Goal: Find specific page/section: Find specific page/section

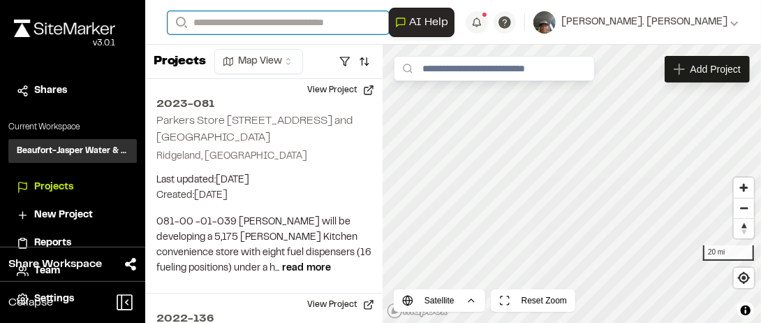
click at [237, 22] on input "Search" at bounding box center [278, 22] width 221 height 23
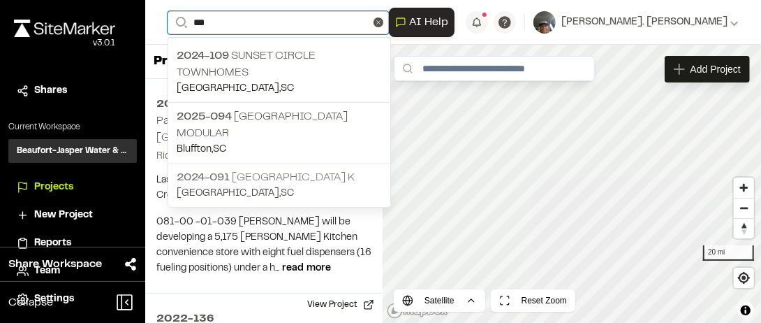
type input "***"
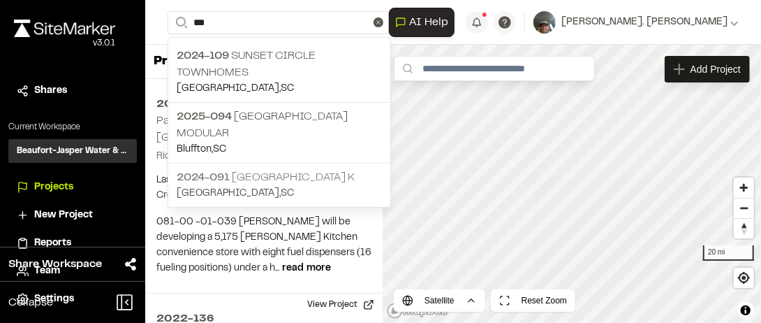
click at [286, 169] on p "2024-091 [GEOGRAPHIC_DATA] K" at bounding box center [279, 177] width 205 height 17
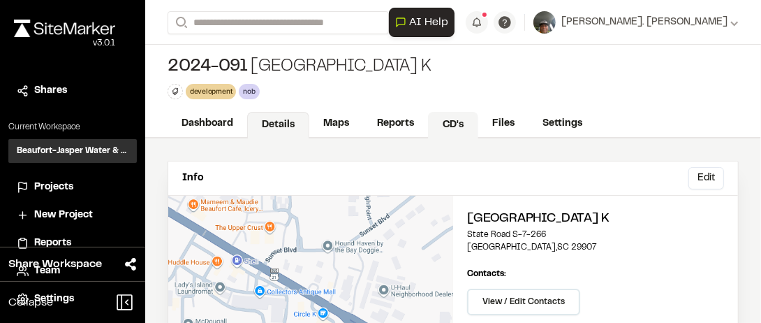
click at [453, 122] on link "CD's" at bounding box center [453, 125] width 50 height 27
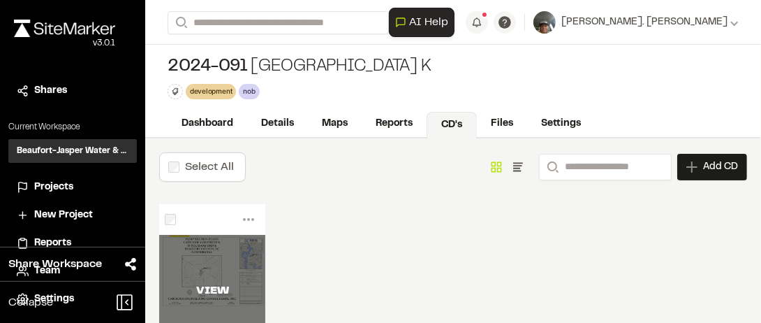
click at [212, 235] on div "VIEW" at bounding box center [212, 291] width 106 height 112
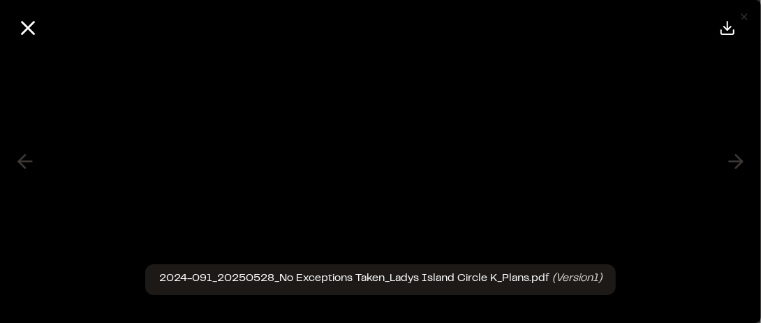
click at [604, 43] on div at bounding box center [380, 28] width 761 height 56
